Goal: Information Seeking & Learning: Learn about a topic

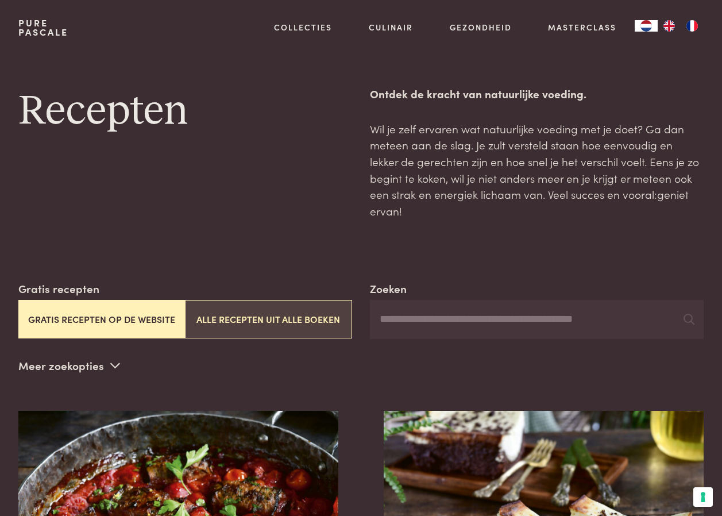
click at [255, 301] on button "Alle recepten uit alle boeken" at bounding box center [268, 319] width 167 height 38
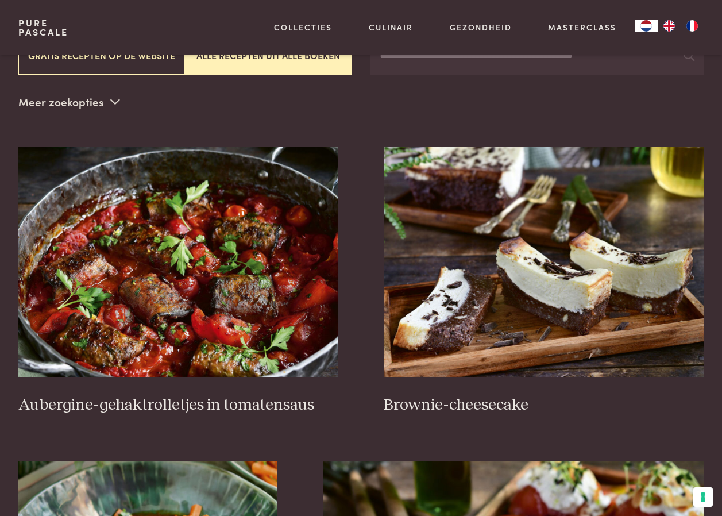
scroll to position [34, 0]
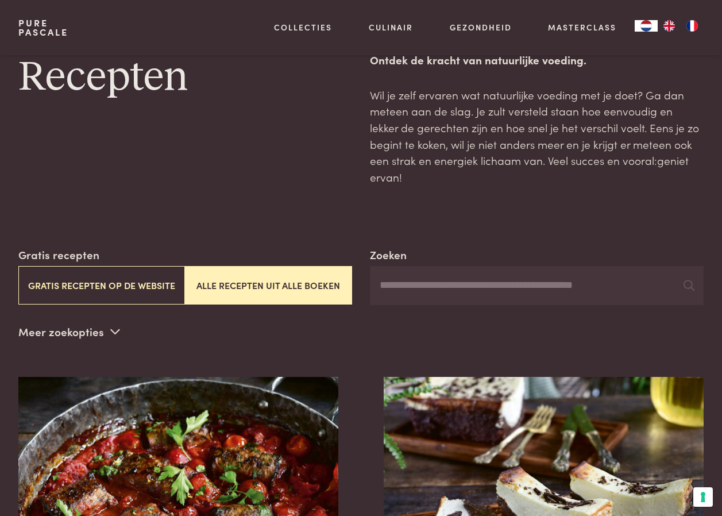
click at [418, 270] on input "Zoeken" at bounding box center [537, 285] width 334 height 39
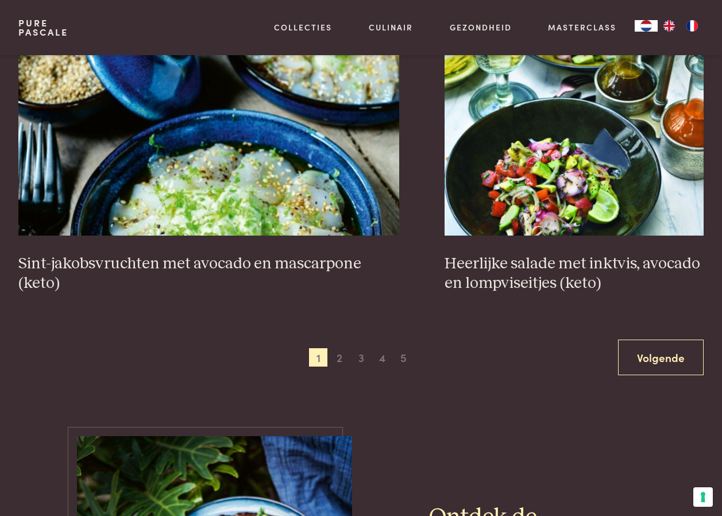
scroll to position [2101, 0]
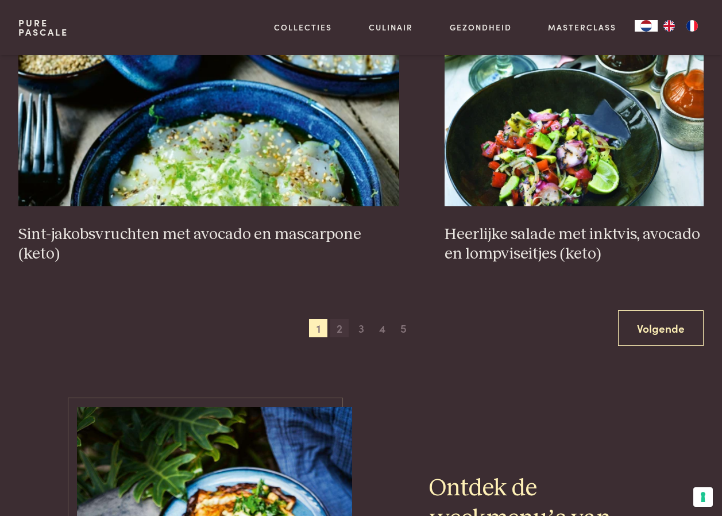
type input "*******"
click at [342, 319] on span "2" at bounding box center [339, 328] width 18 height 18
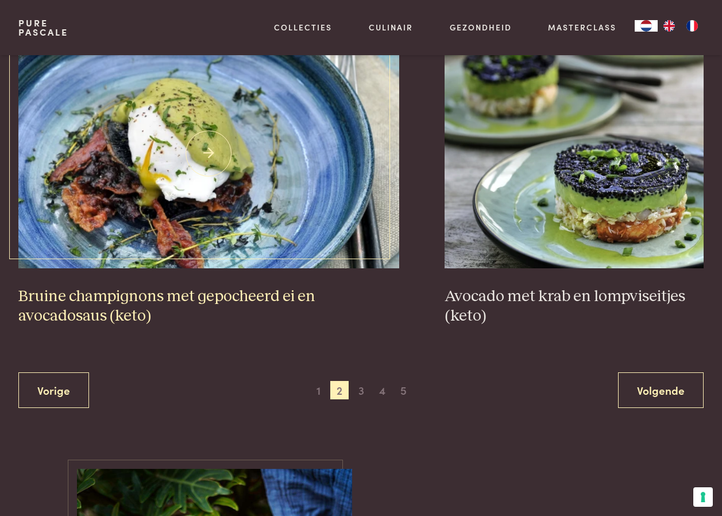
scroll to position [2044, 0]
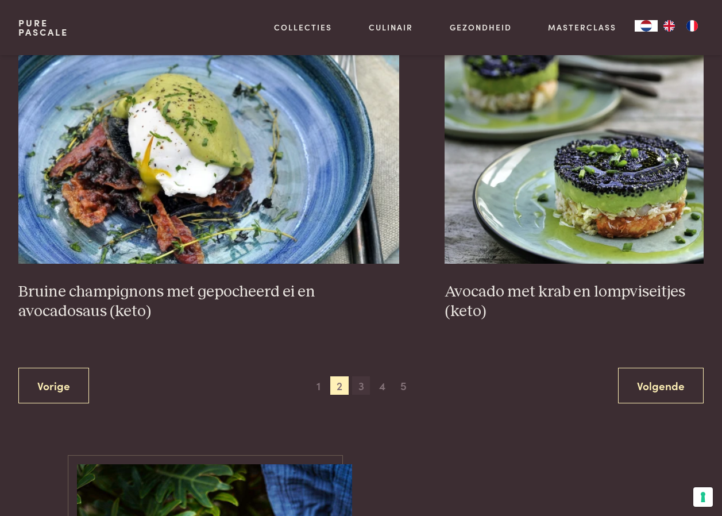
click at [361, 376] on span "3" at bounding box center [361, 385] width 18 height 18
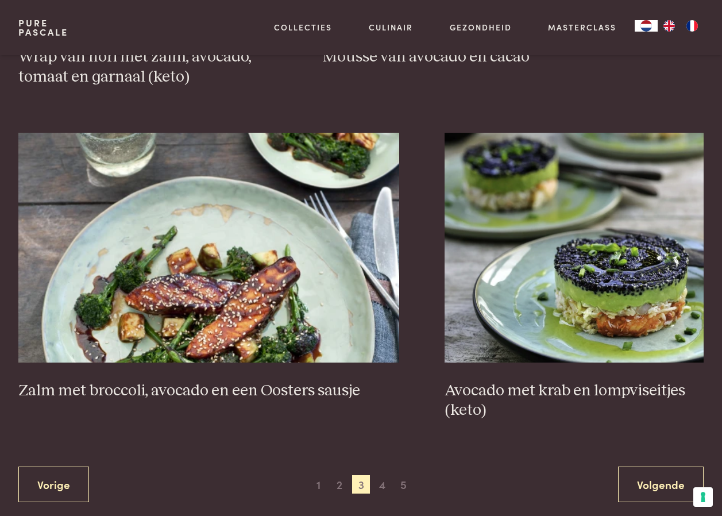
scroll to position [1986, 0]
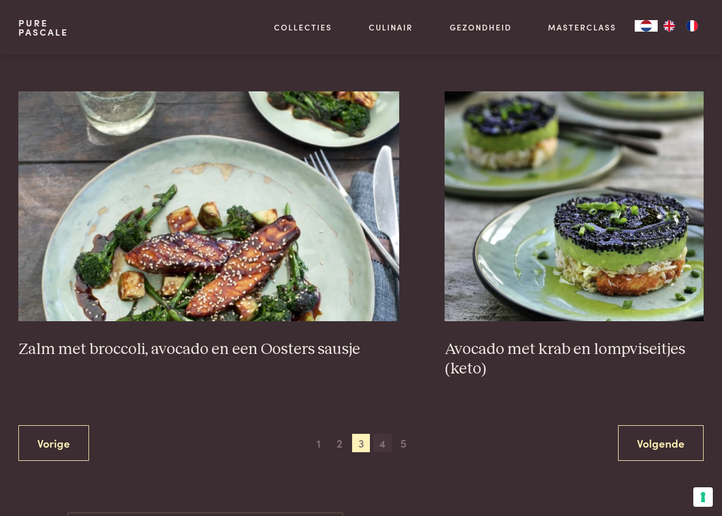
click at [380, 434] on span "4" at bounding box center [382, 443] width 18 height 18
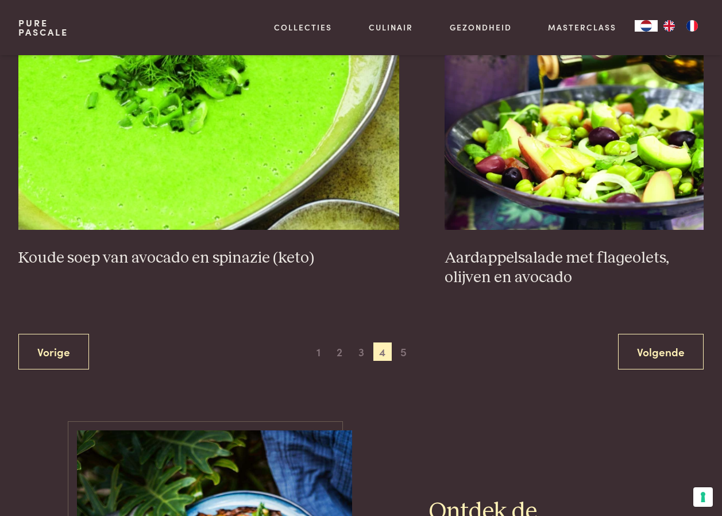
scroll to position [2044, 0]
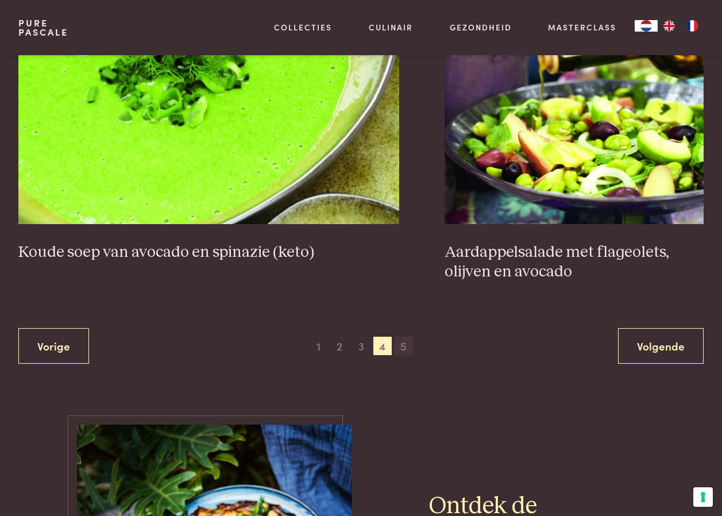
click at [402, 336] on span "5" at bounding box center [403, 345] width 18 height 18
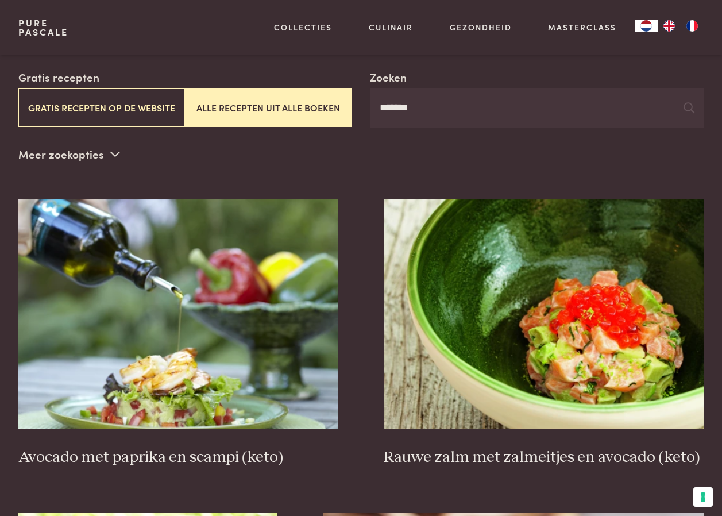
scroll to position [206, 0]
